Goal: Check status: Check status

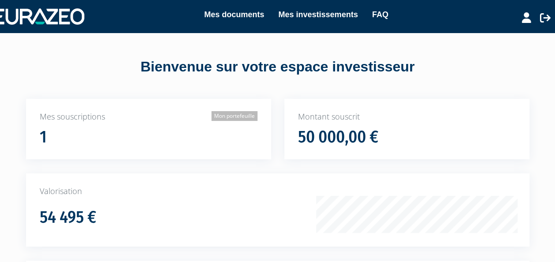
click at [229, 116] on link "Mon portefeuille" at bounding box center [234, 116] width 46 height 10
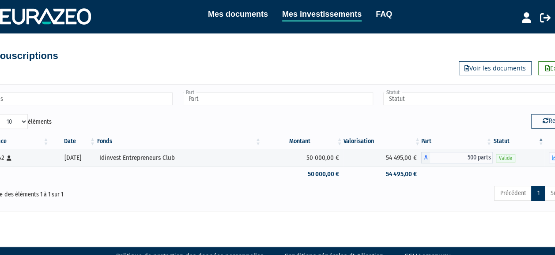
scroll to position [0, 27]
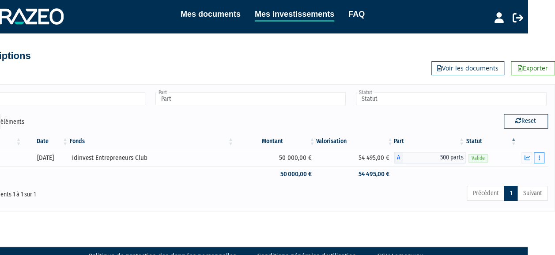
click at [539, 158] on icon "button" at bounding box center [538, 158] width 1 height 6
click at [539, 157] on icon "button" at bounding box center [538, 158] width 1 height 6
click at [526, 174] on link "Rachat libre" at bounding box center [520, 174] width 44 height 15
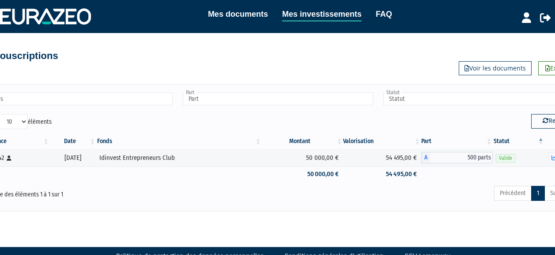
scroll to position [1, 27]
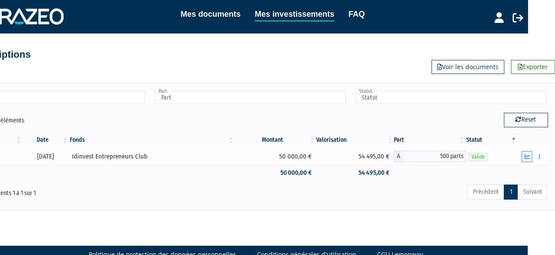
click at [528, 155] on icon "button" at bounding box center [527, 157] width 6 height 6
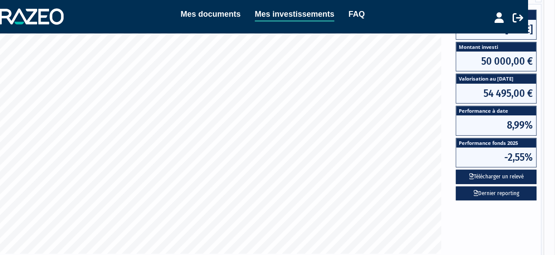
scroll to position [178, 0]
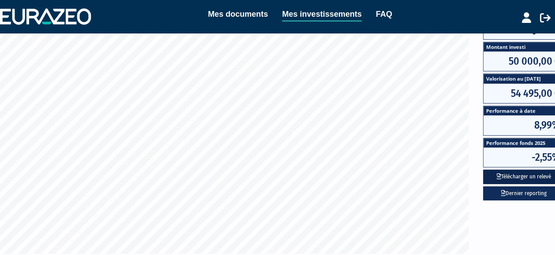
click at [516, 174] on button "Télécharger un relevé" at bounding box center [523, 177] width 81 height 15
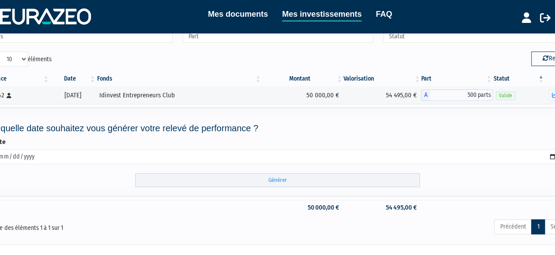
scroll to position [115, 0]
